Goal: Find specific page/section: Find specific page/section

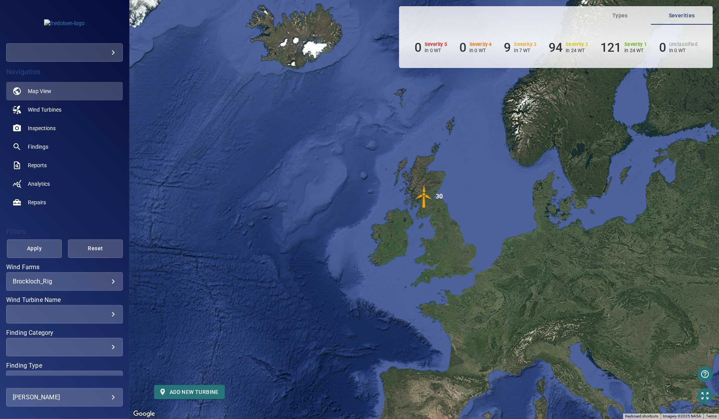
click at [108, 285] on body "**********" at bounding box center [359, 209] width 719 height 419
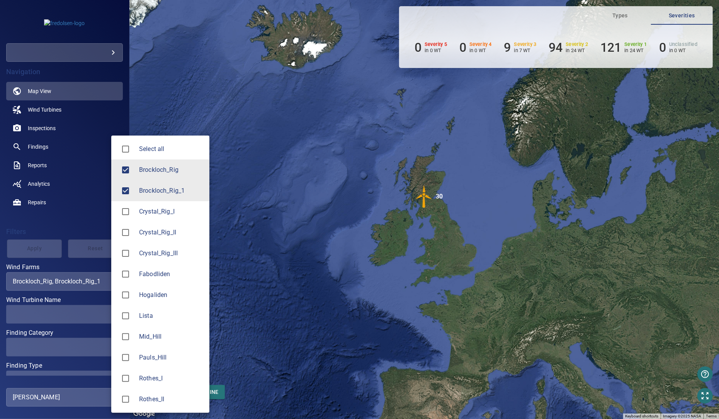
type input "**********"
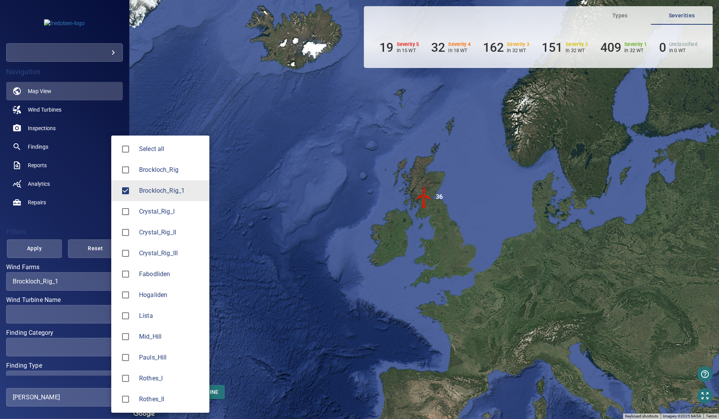
click at [419, 198] on div at bounding box center [359, 209] width 719 height 419
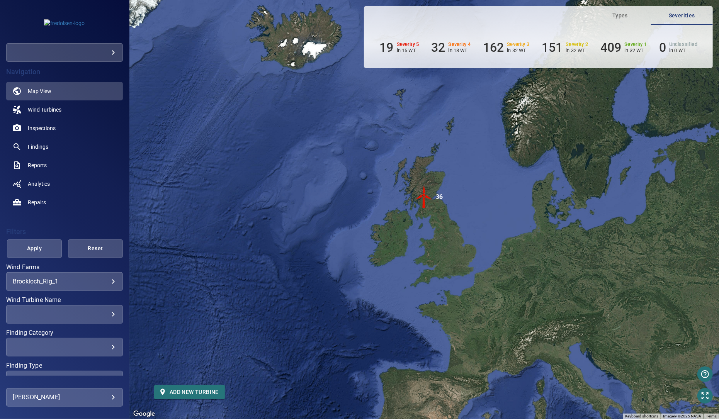
click at [423, 198] on img "36" at bounding box center [423, 196] width 23 height 23
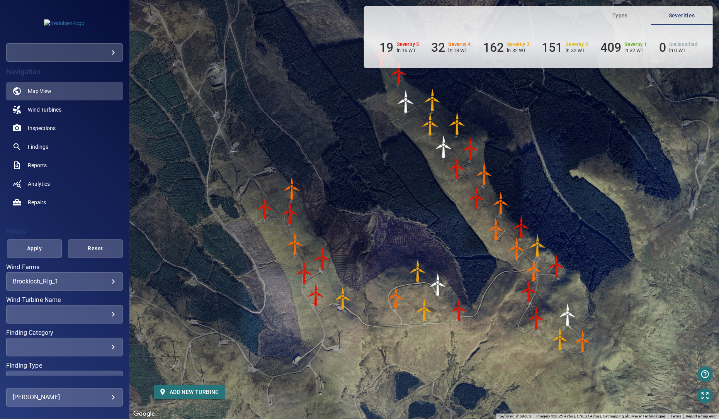
click at [405, 107] on img "G03" at bounding box center [405, 101] width 23 height 23
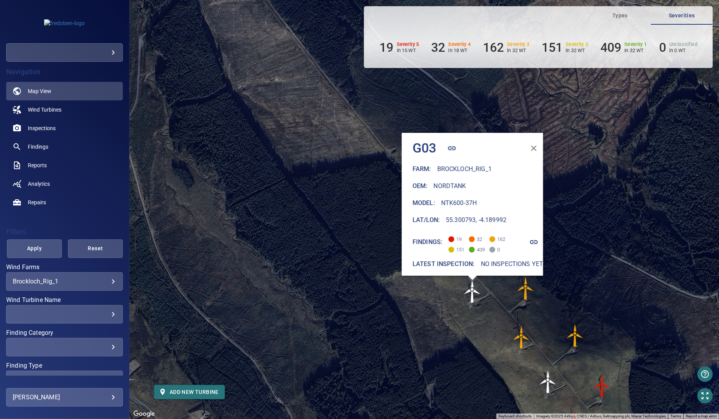
drag, startPoint x: 622, startPoint y: 236, endPoint x: 539, endPoint y: 143, distance: 124.4
click at [539, 143] on div "To navigate, press the arrow keys. To activate drag with keyboard, press Alt + …" at bounding box center [423, 209] width 589 height 419
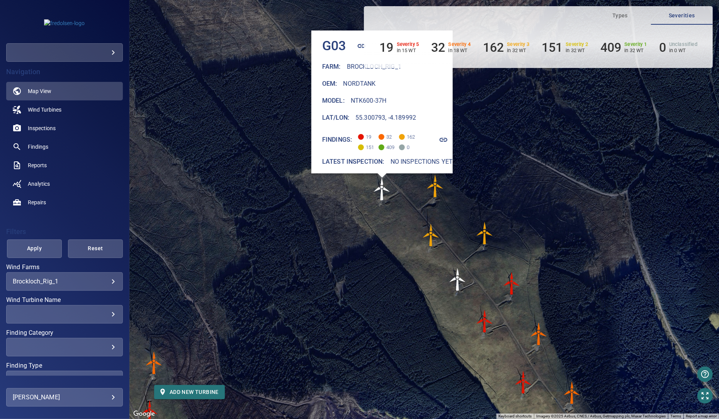
click at [460, 277] on img "G07" at bounding box center [457, 279] width 23 height 23
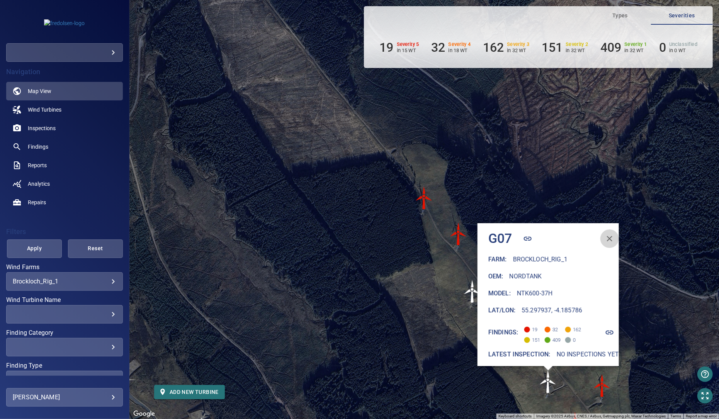
click at [605, 234] on icon "button" at bounding box center [609, 238] width 9 height 9
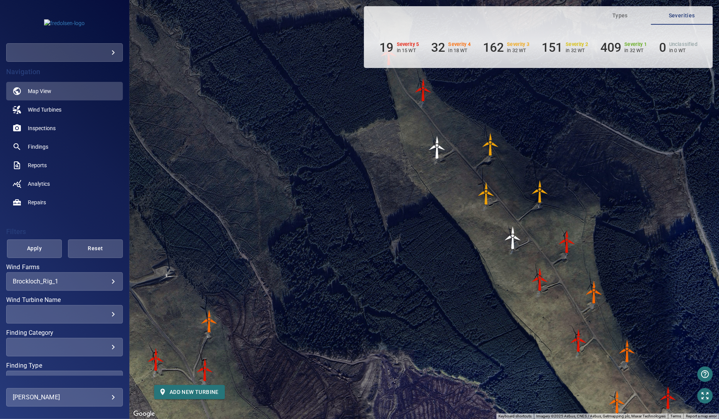
drag, startPoint x: 629, startPoint y: 319, endPoint x: 590, endPoint y: 143, distance: 179.7
click at [591, 148] on div "To activate drag with keyboard, press Alt + Enter. Once in keyboard drag state,…" at bounding box center [423, 209] width 589 height 419
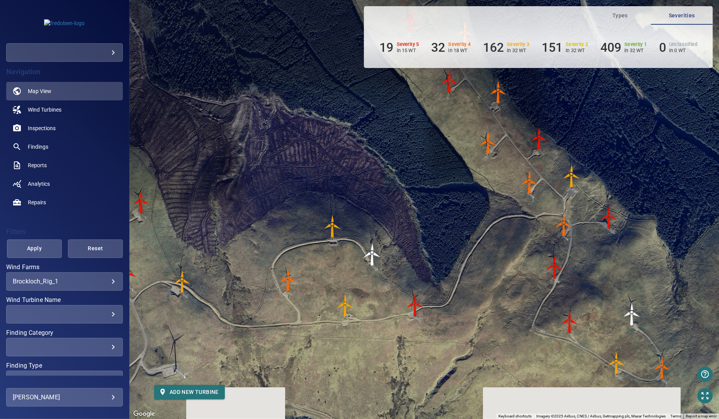
drag, startPoint x: 550, startPoint y: 298, endPoint x: 432, endPoint y: 156, distance: 184.8
click at [432, 156] on div "To activate drag with keyboard, press Alt + Enter. Once in keyboard drag state,…" at bounding box center [423, 209] width 589 height 419
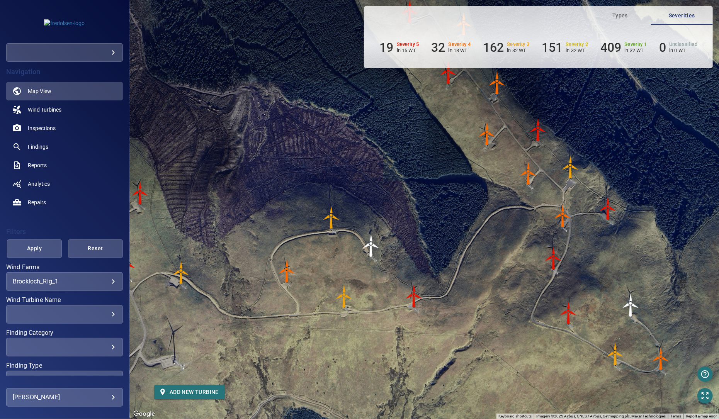
click at [629, 307] on img "P01" at bounding box center [630, 305] width 23 height 23
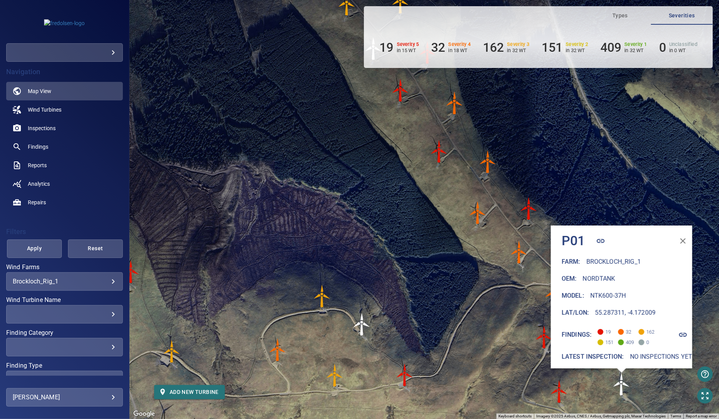
click at [357, 324] on img "P07" at bounding box center [361, 324] width 23 height 23
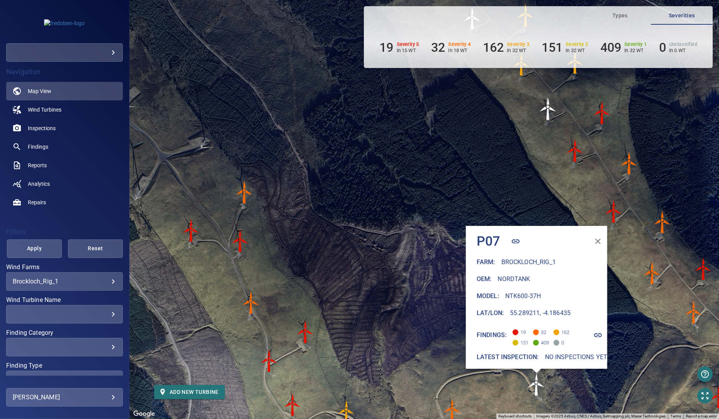
click at [594, 237] on icon "button" at bounding box center [597, 241] width 9 height 9
